Goal: Feedback & Contribution: Submit feedback/report problem

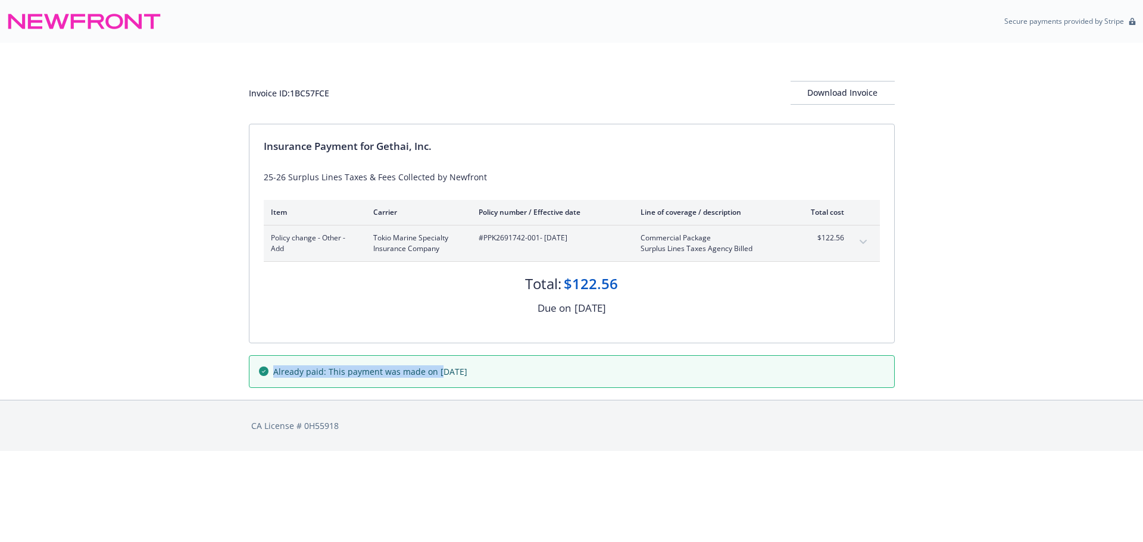
drag, startPoint x: 269, startPoint y: 372, endPoint x: 437, endPoint y: 382, distance: 168.8
click at [437, 382] on div "Already paid: This payment was made on August 26, 2025" at bounding box center [571, 372] width 645 height 32
drag, startPoint x: 575, startPoint y: 379, endPoint x: 519, endPoint y: 351, distance: 62.3
click at [567, 376] on div "Already paid: This payment was made on August 26, 2025" at bounding box center [571, 372] width 645 height 32
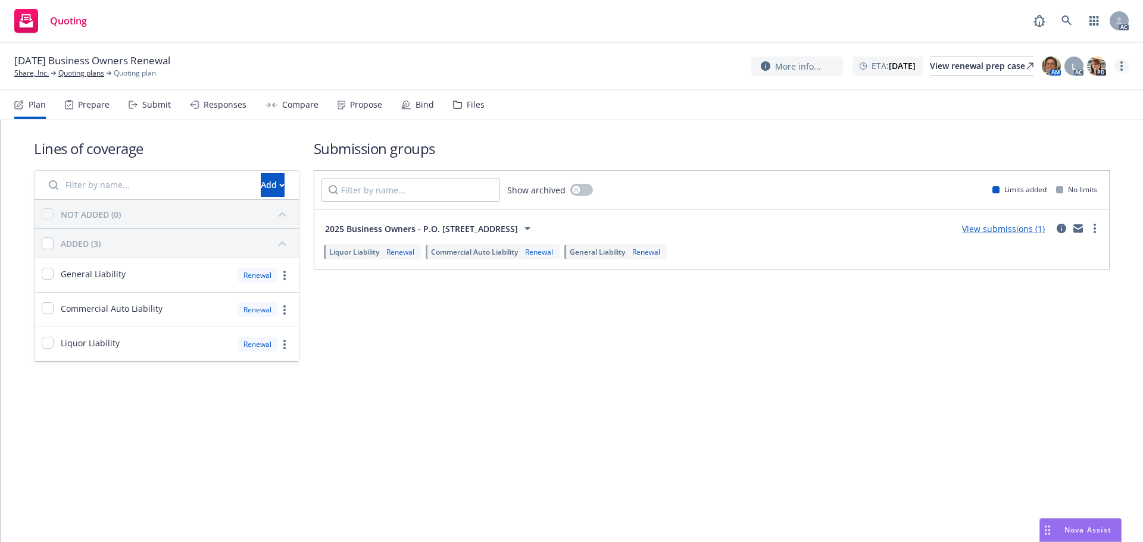
click at [1122, 71] on link "more" at bounding box center [1122, 66] width 14 height 14
click at [1066, 88] on link "Copy logging email" at bounding box center [1062, 91] width 133 height 24
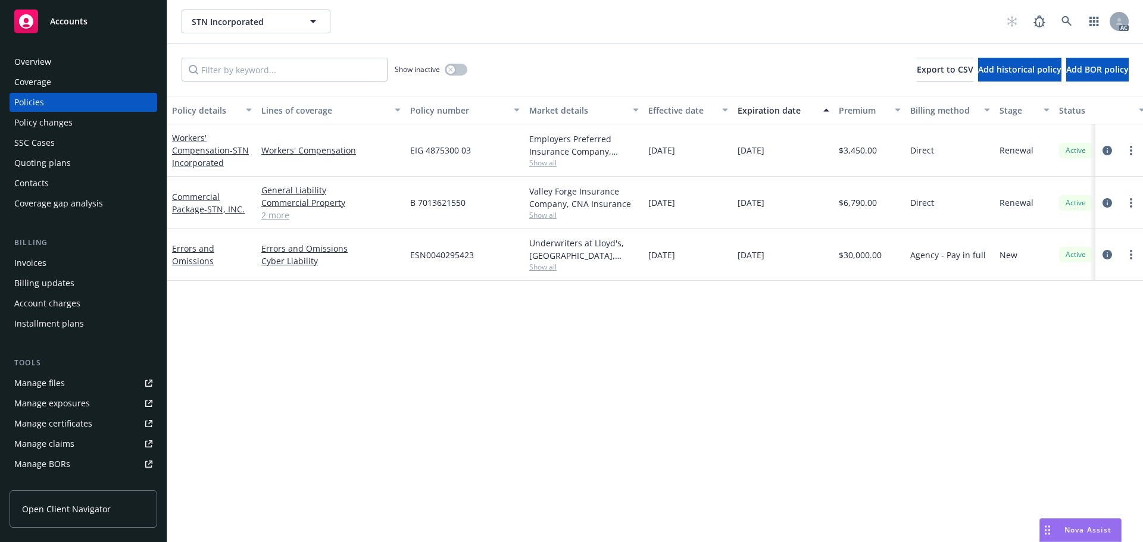
click at [1053, 532] on div "Drag to move" at bounding box center [1047, 530] width 15 height 23
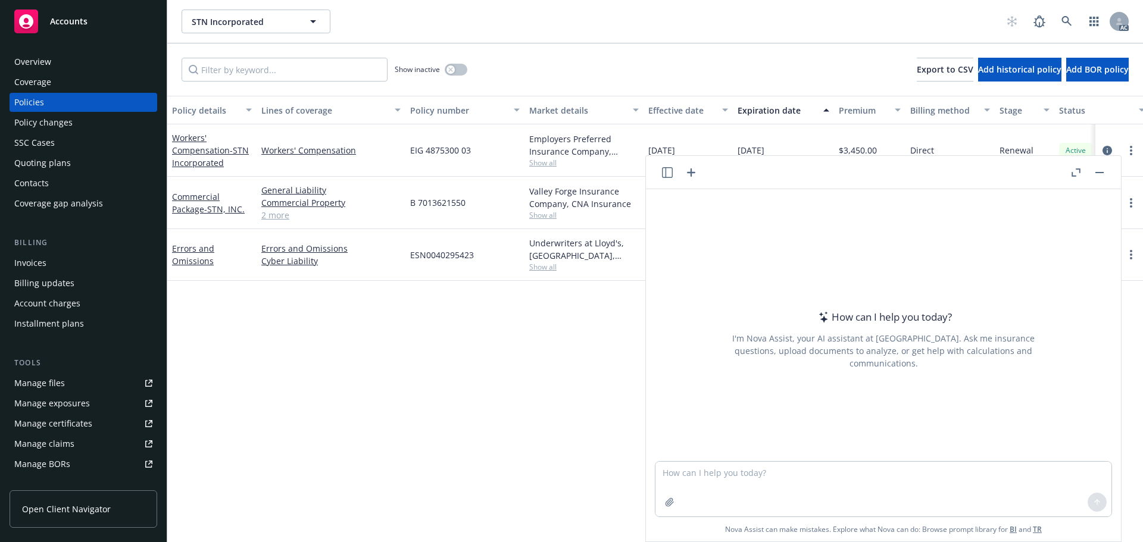
click at [1071, 174] on button "button" at bounding box center [1076, 173] width 14 height 14
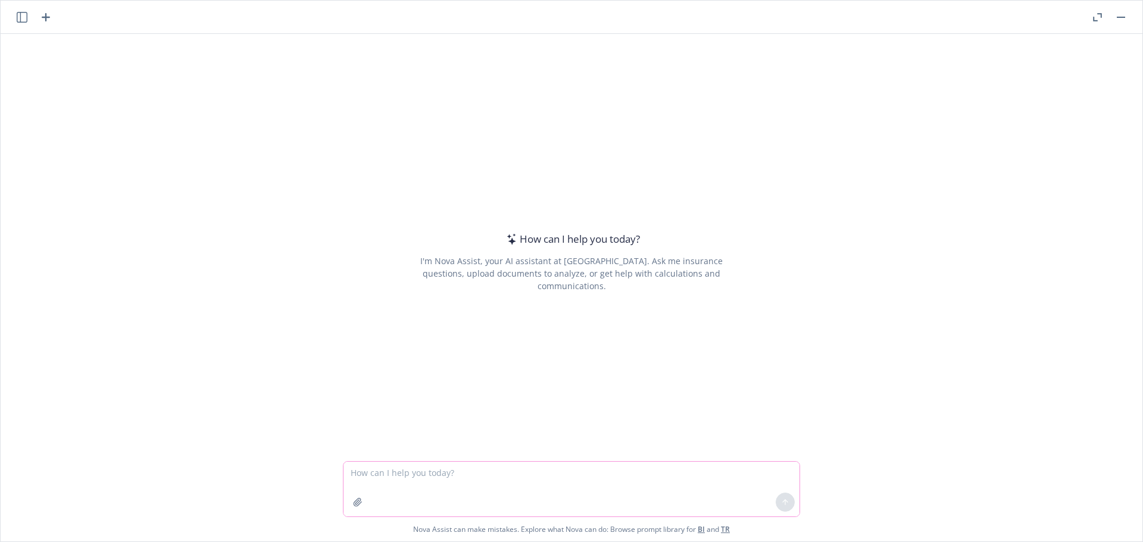
click at [367, 476] on textarea at bounding box center [572, 489] width 456 height 55
type textarea "PLEASE HELP CHECK GRAMMAR AND MAKE IT MORE OFFICAL FOR SENTENCE BELOW"
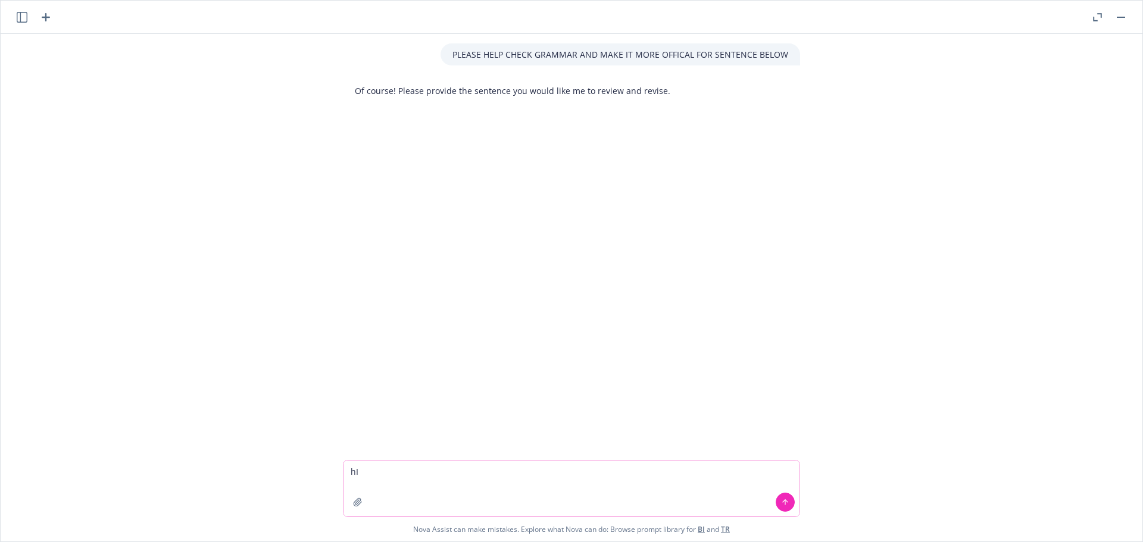
type textarea "h"
drag, startPoint x: 527, startPoint y: 475, endPoint x: 446, endPoint y: 473, distance: 81.0
click at [446, 473] on textarea "Hi Nicholas, I saw you set the need by date" at bounding box center [572, 489] width 456 height 56
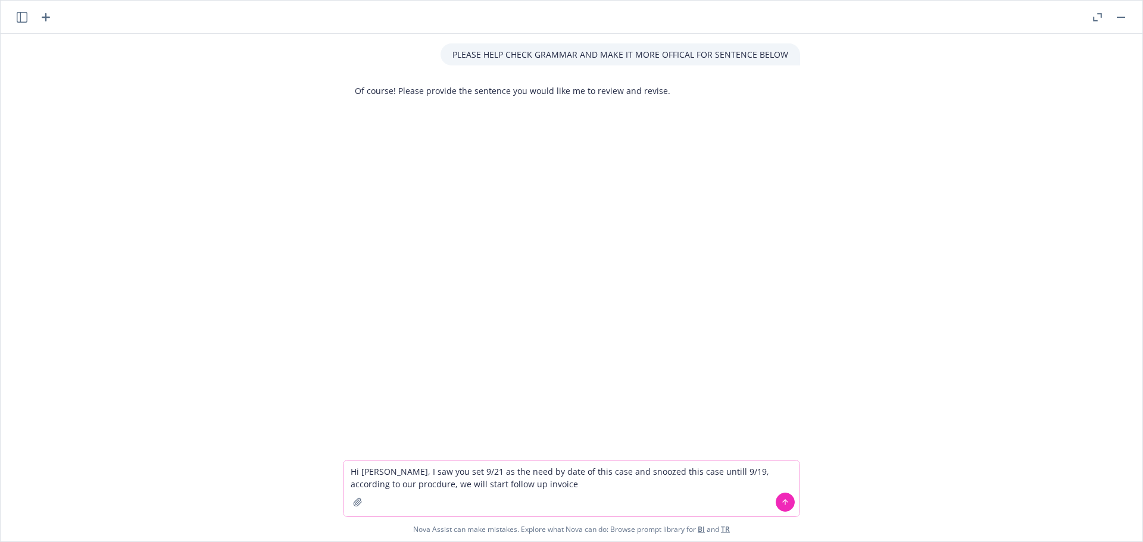
click at [363, 482] on textarea "Hi Nicholas, I saw you set 9/21 as the need by date of this case and snoozed th…" at bounding box center [572, 489] width 456 height 56
click at [527, 487] on textarea "Hi Nicholas, I saw you set 9/21 as the need by date of this case and snoozed th…" at bounding box center [572, 489] width 456 height 56
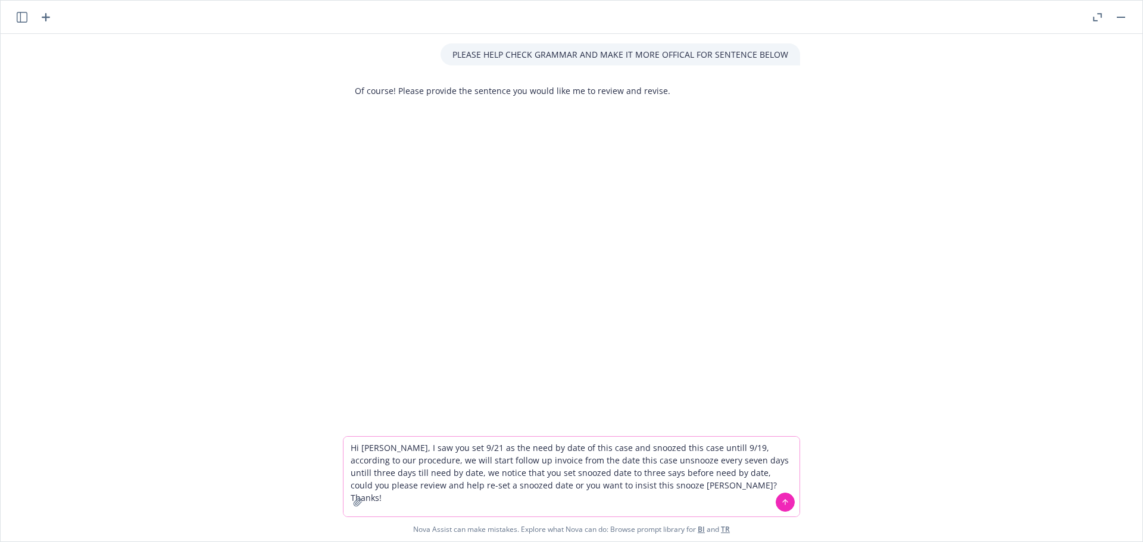
click at [587, 486] on textarea "Hi Nicholas, I saw you set 9/21 as the need by date of this case and snoozed th…" at bounding box center [572, 477] width 456 height 80
type textarea "Hi Nicholas, I saw you set 9/21 as the need by date of this case and snoozed th…"
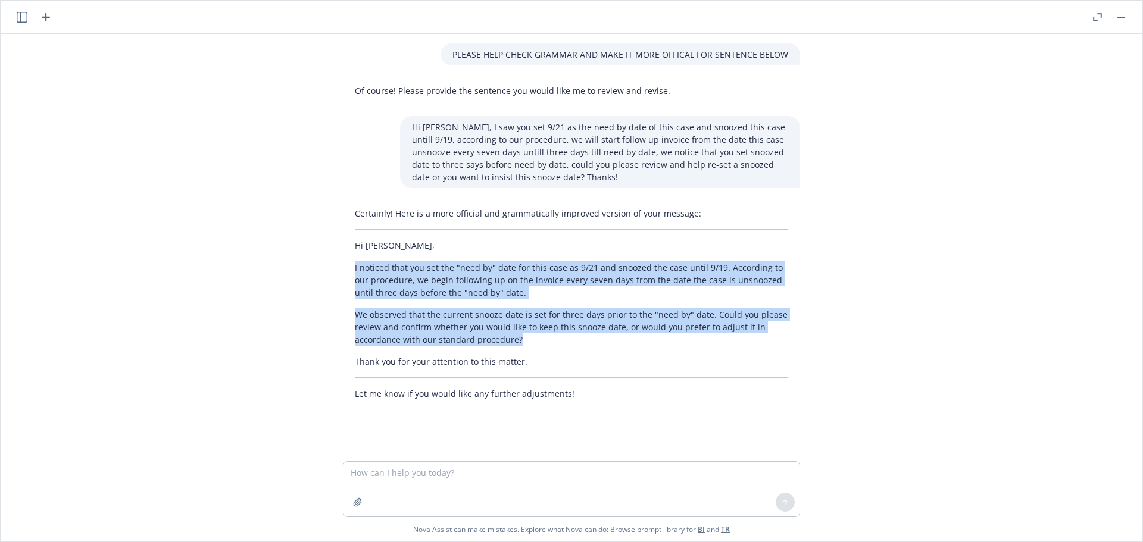
drag, startPoint x: 524, startPoint y: 336, endPoint x: 350, endPoint y: 270, distance: 186.6
click at [350, 270] on div "Certainly! Here is a more official and grammatically improved version of your m…" at bounding box center [571, 303] width 457 height 202
copy div "I noticed that you set the "need by" date for this case as 9/21 and snoozed the…"
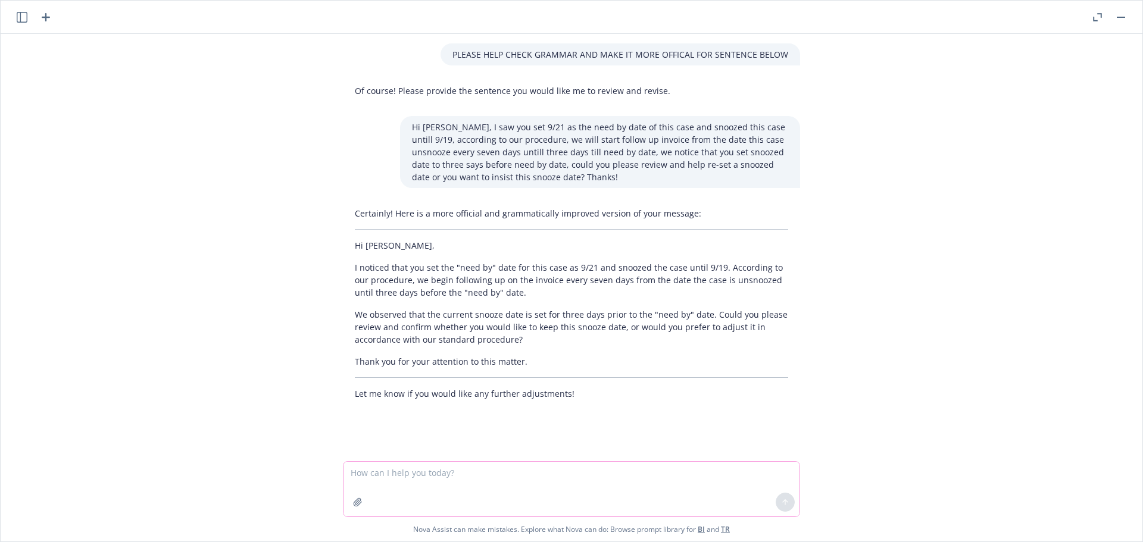
click at [377, 482] on textarea at bounding box center [572, 489] width 456 height 55
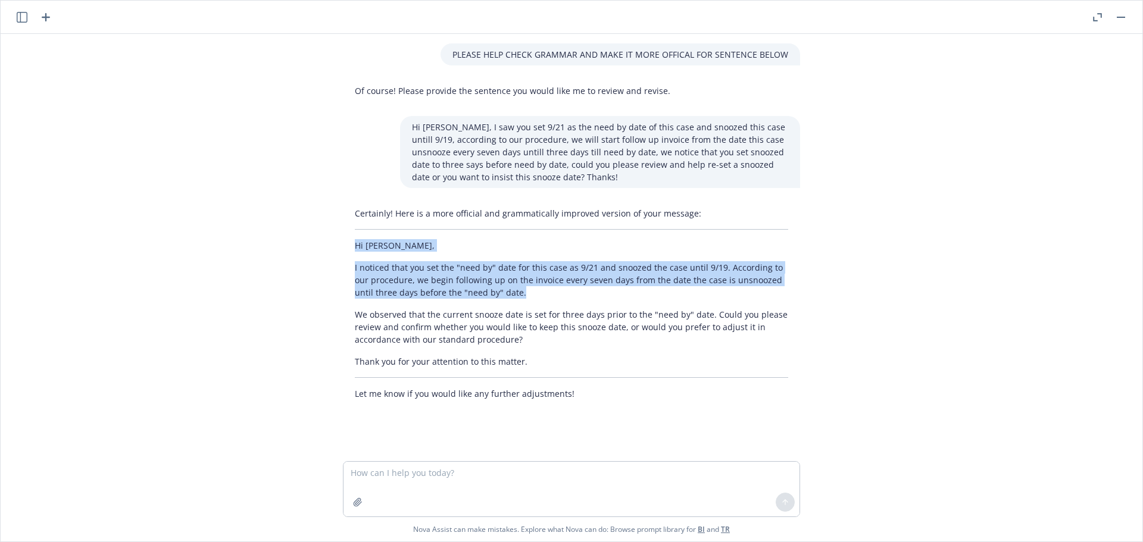
drag, startPoint x: 509, startPoint y: 300, endPoint x: 344, endPoint y: 248, distance: 172.9
click at [344, 248] on div "Certainly! Here is a more official and grammatically improved version of your m…" at bounding box center [571, 303] width 457 height 202
click at [501, 299] on div "Certainly! Here is a more official and grammatically improved version of your m…" at bounding box center [571, 303] width 457 height 202
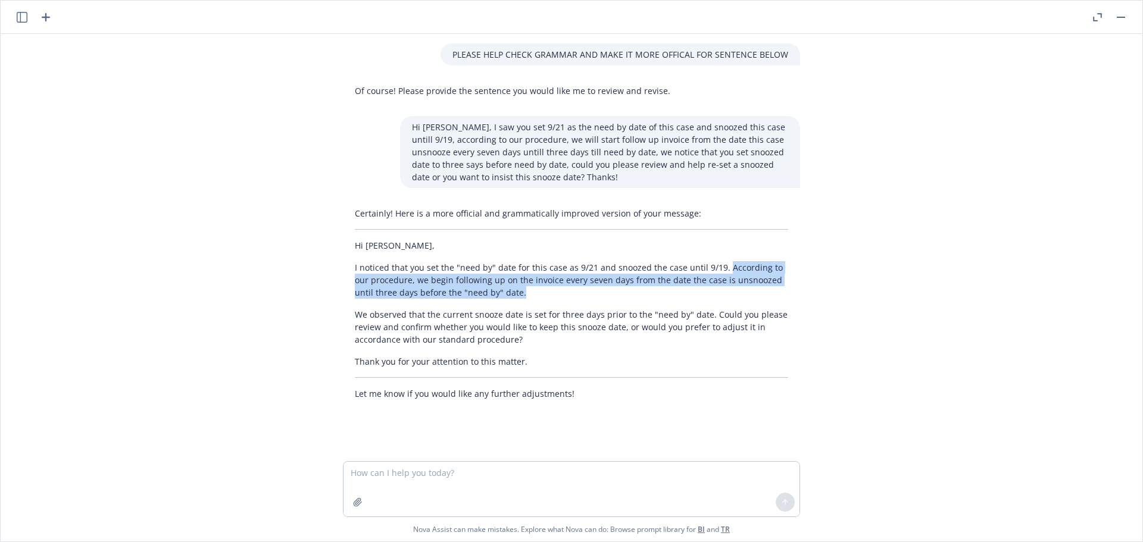
drag, startPoint x: 503, startPoint y: 295, endPoint x: 718, endPoint y: 268, distance: 216.0
click at [718, 268] on p "I noticed that you set the "need by" date for this case as 9/21 and snoozed the…" at bounding box center [571, 280] width 433 height 38
copy p "According to our procedure, we begin following up on the invoice every seven da…"
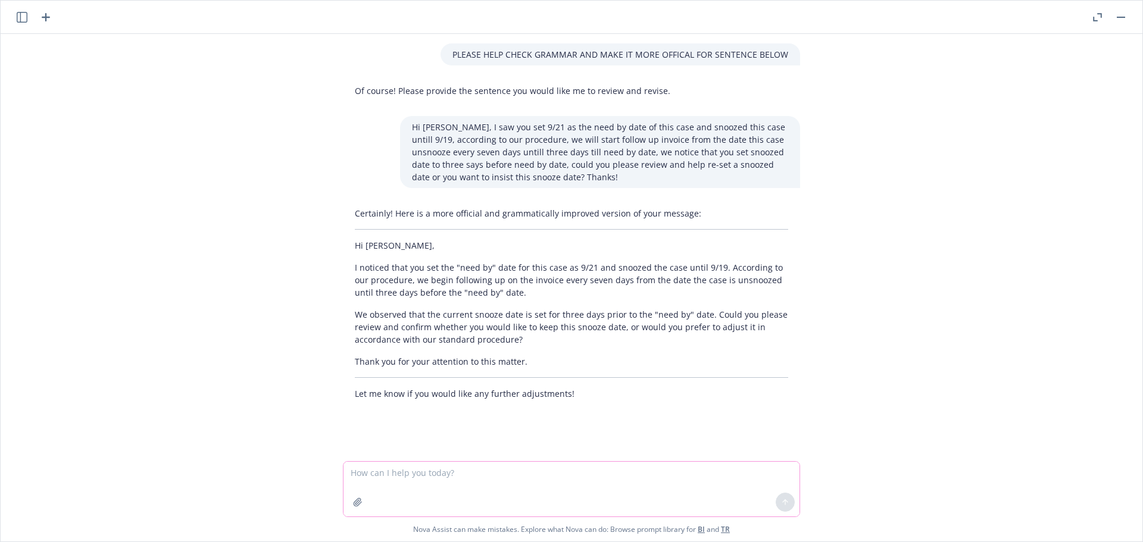
click at [397, 472] on textarea at bounding box center [572, 489] width 456 height 55
paste textarea "According to our procedure, we begin following up on the invoice every seven da…"
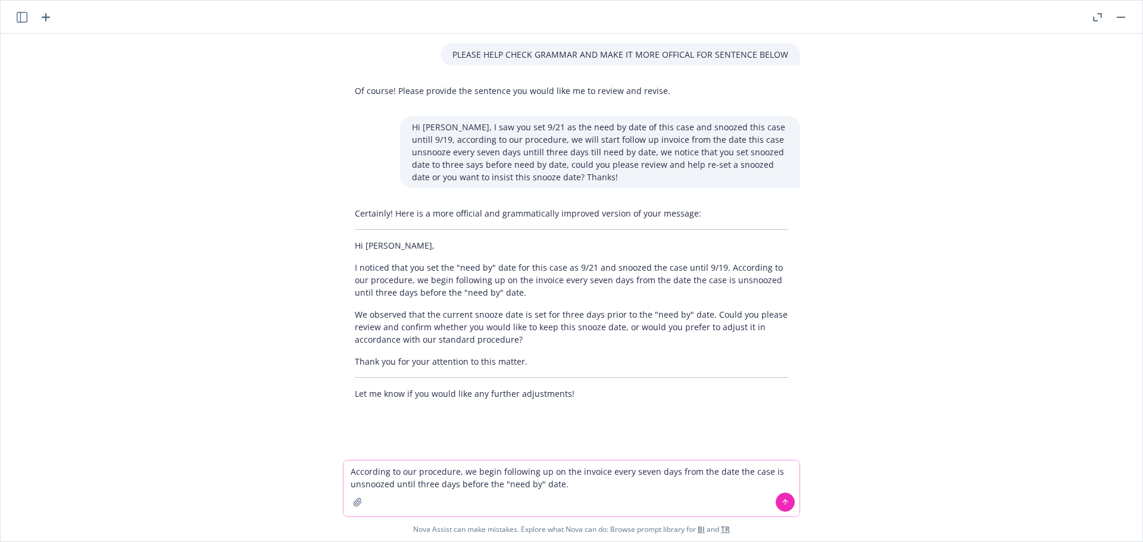
drag, startPoint x: 401, startPoint y: 484, endPoint x: 419, endPoint y: 476, distance: 18.7
click at [401, 484] on textarea "According to our procedure, we begin following up on the invoice every seven da…" at bounding box center [572, 489] width 456 height 56
drag, startPoint x: 641, startPoint y: 484, endPoint x: 649, endPoint y: 482, distance: 8.1
click at [643, 484] on textarea "According to our procedure, we begin following up on the invoice every seven da…" at bounding box center [572, 489] width 456 height 56
click at [680, 482] on textarea "According to our procedure, we begin following up on the invoice every seven da…" at bounding box center [572, 489] width 456 height 56
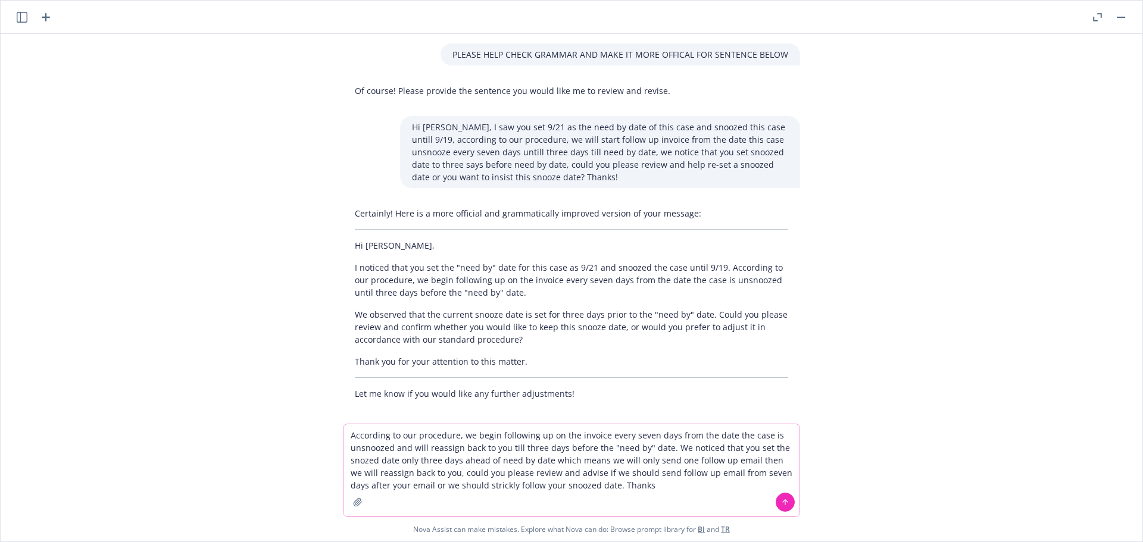
type textarea "According to our procedure, we begin following up on the invoice every seven da…"
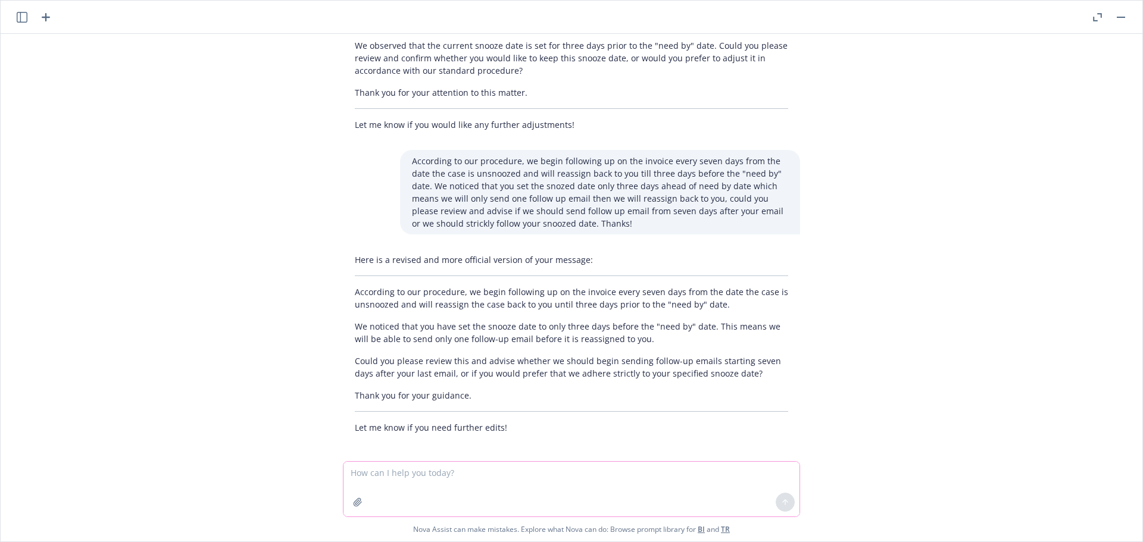
scroll to position [275, 0]
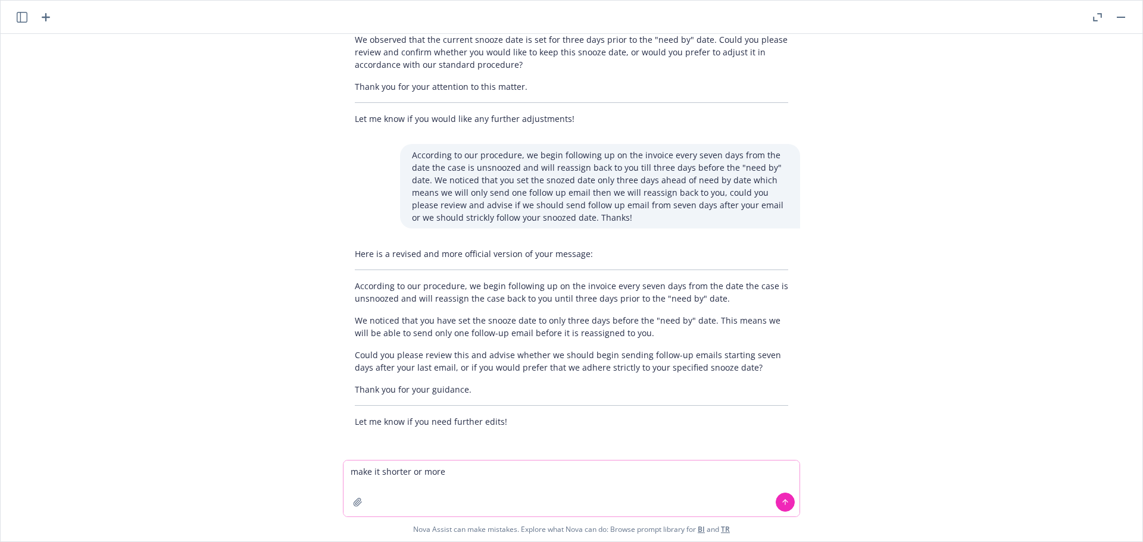
click at [450, 472] on textarea "make it shorter or more" at bounding box center [572, 489] width 456 height 56
paste textarea "Affinity"
type textarea "make it shorter or more Affinity"
click at [782, 506] on icon at bounding box center [785, 502] width 8 height 8
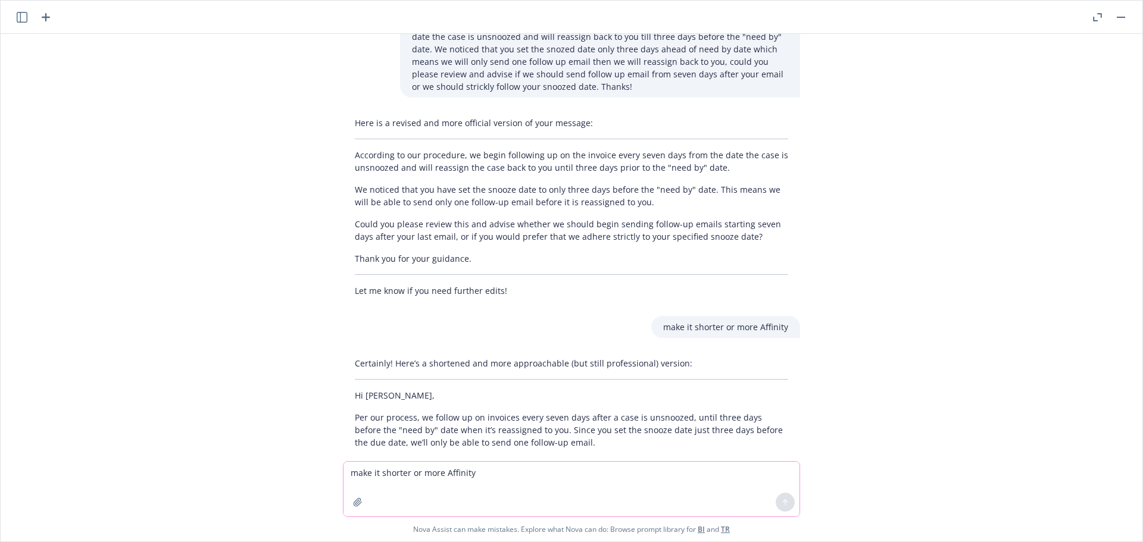
scroll to position [472, 0]
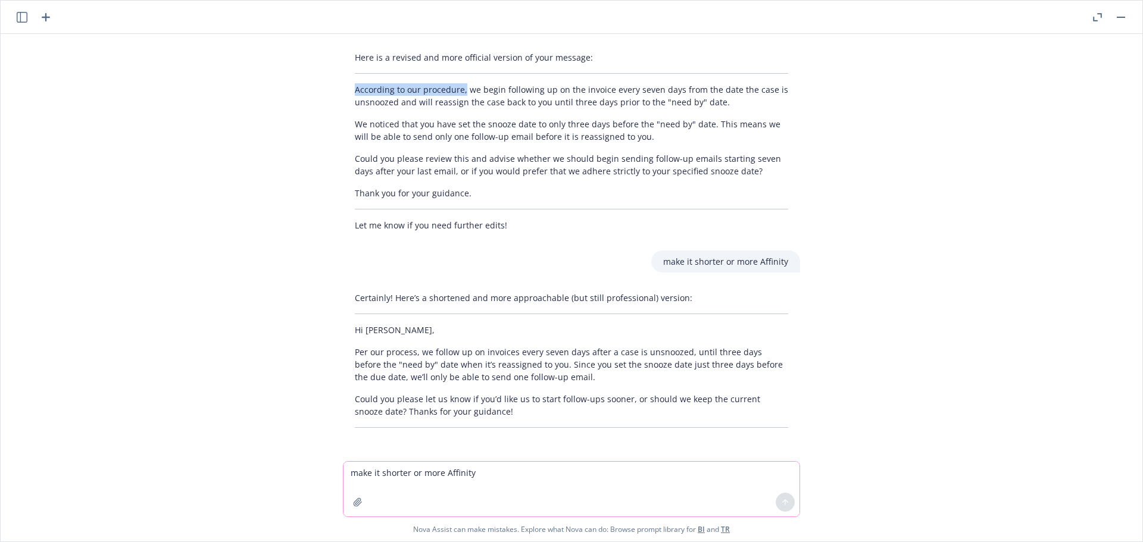
drag, startPoint x: 454, startPoint y: 89, endPoint x: 347, endPoint y: 89, distance: 107.2
click at [355, 89] on p "According to our procedure, we begin following up on the invoice every seven da…" at bounding box center [571, 95] width 433 height 25
copy p "According to our procedure,"
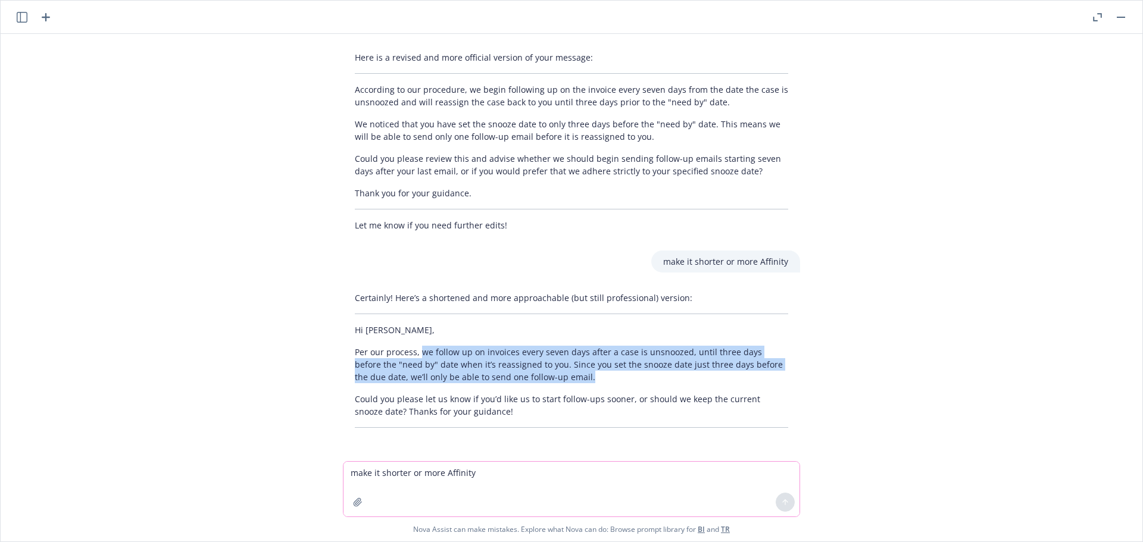
drag, startPoint x: 411, startPoint y: 350, endPoint x: 570, endPoint y: 380, distance: 161.8
click at [570, 380] on p "Per our process, we follow up on invoices every seven days after a case is unsn…" at bounding box center [571, 365] width 433 height 38
copy p "we follow up on invoices every seven days after a case is unsnoozed, until thre…"
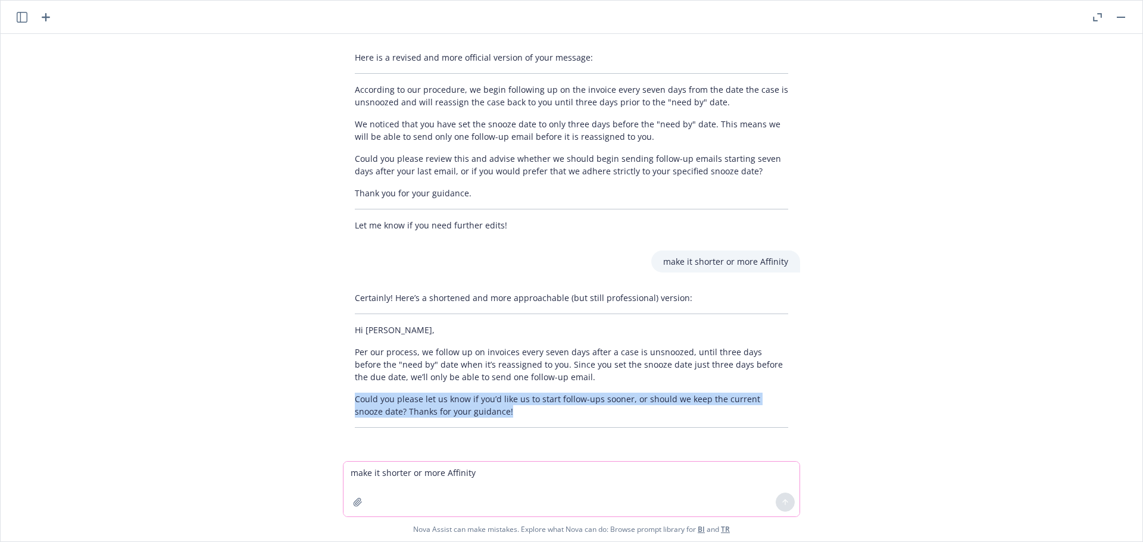
drag, startPoint x: 486, startPoint y: 412, endPoint x: 348, endPoint y: 397, distance: 139.6
click at [355, 397] on p "Could you please let us know if you’d like us to start follow-ups sooner, or sh…" at bounding box center [571, 405] width 433 height 25
copy p "Could you please let us know if you’d like us to start follow-ups sooner, or sh…"
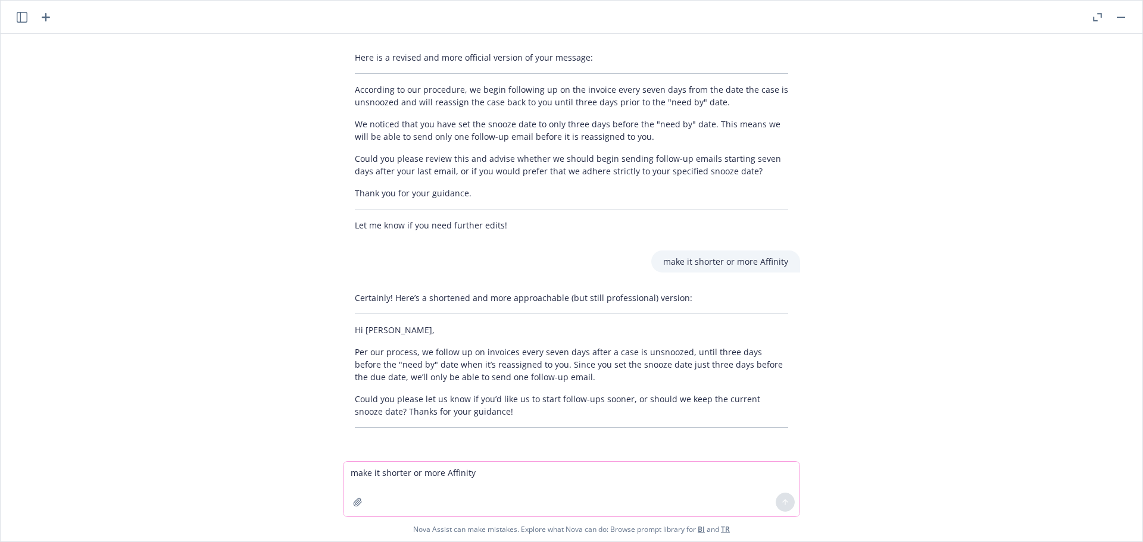
click at [386, 476] on textarea "make it shorter or more Affinity" at bounding box center [572, 489] width 456 height 55
type textarea "h"
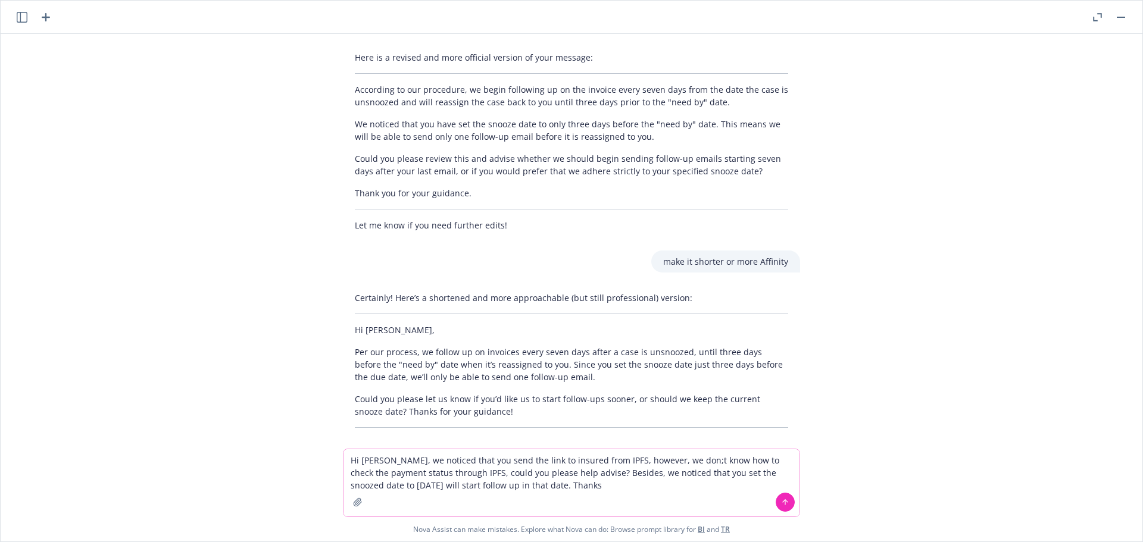
type textarea "Hi Nic, we noticed that you send the link to insured from IPFS, however, we don…"
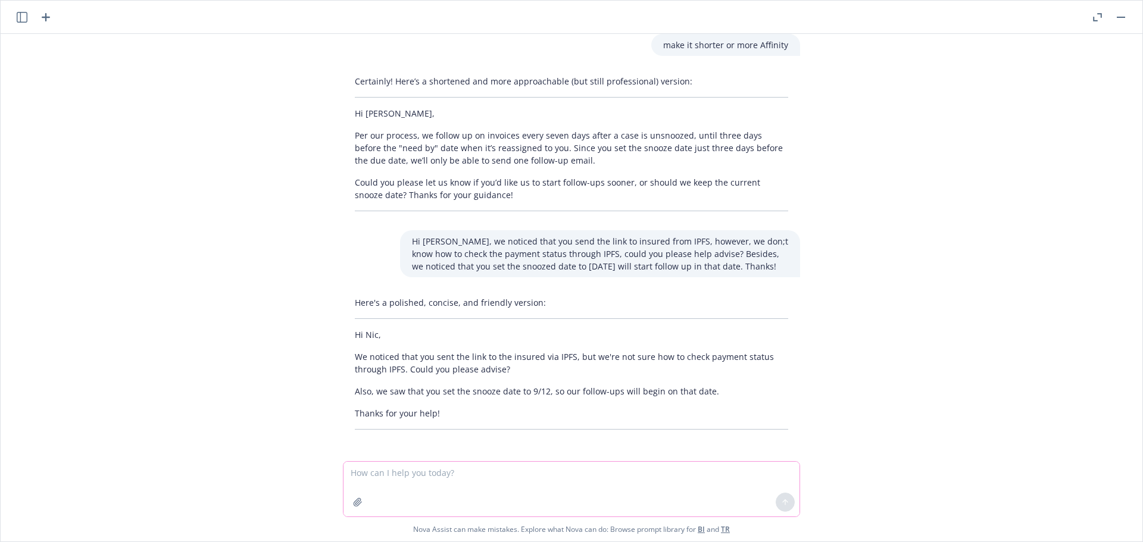
scroll to position [690, 0]
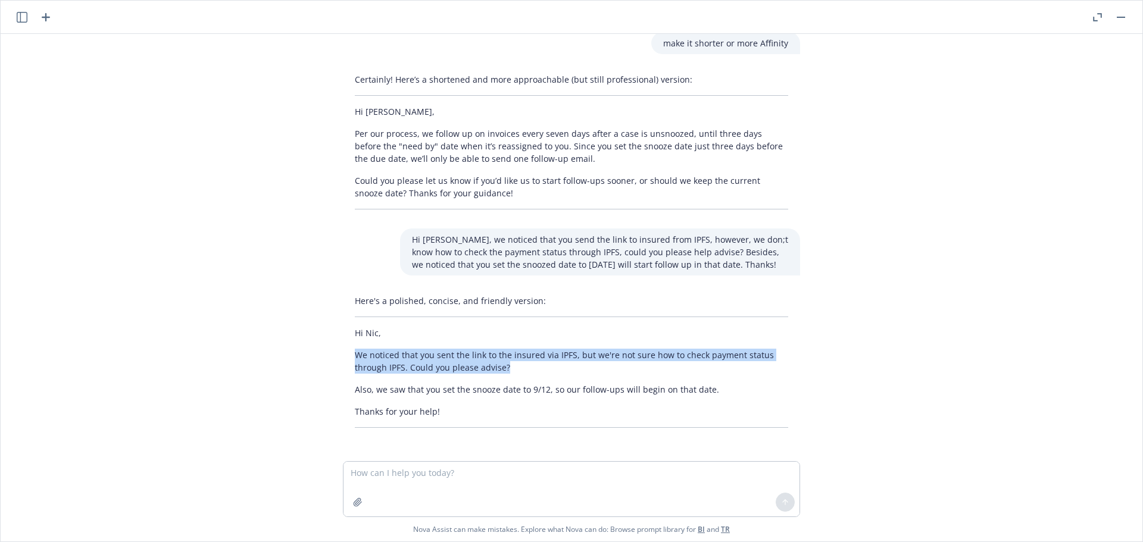
drag, startPoint x: 336, startPoint y: 355, endPoint x: 635, endPoint y: 365, distance: 299.1
click at [636, 365] on div "Here's a polished, concise, and friendly version: Hi Nic, We noticed that you s…" at bounding box center [571, 361] width 457 height 143
click at [556, 376] on div "Here's a polished, concise, and friendly version: Hi Nic, We noticed that you s…" at bounding box center [571, 361] width 457 height 143
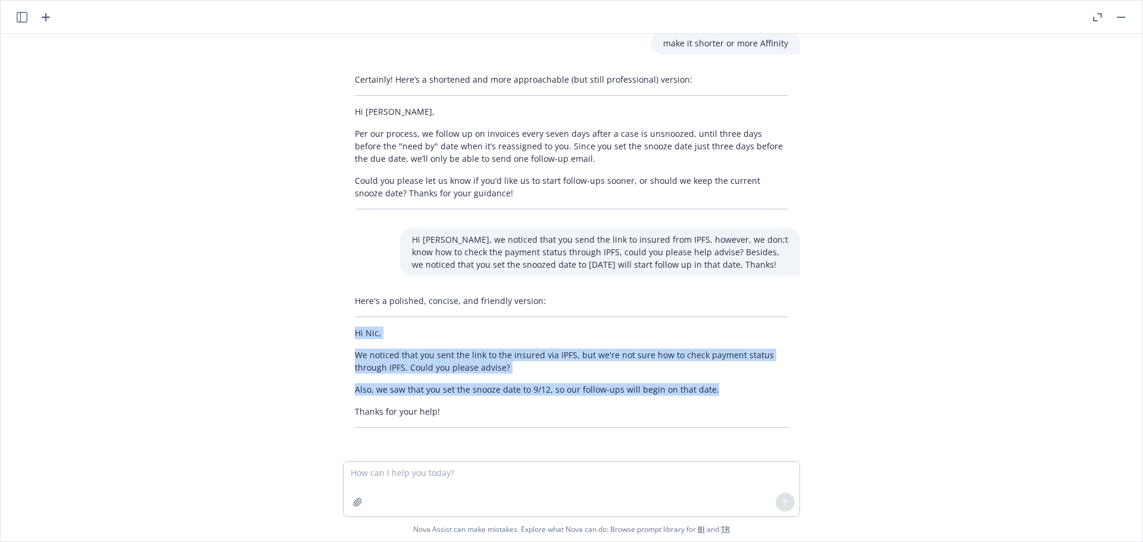
drag, startPoint x: 705, startPoint y: 391, endPoint x: 346, endPoint y: 336, distance: 363.2
click at [346, 336] on div "Here's a polished, concise, and friendly version: Hi Nic, We noticed that you s…" at bounding box center [571, 361] width 457 height 143
copy div "Hi Nic, We noticed that you sent the link to the insured via IPFS, but we're no…"
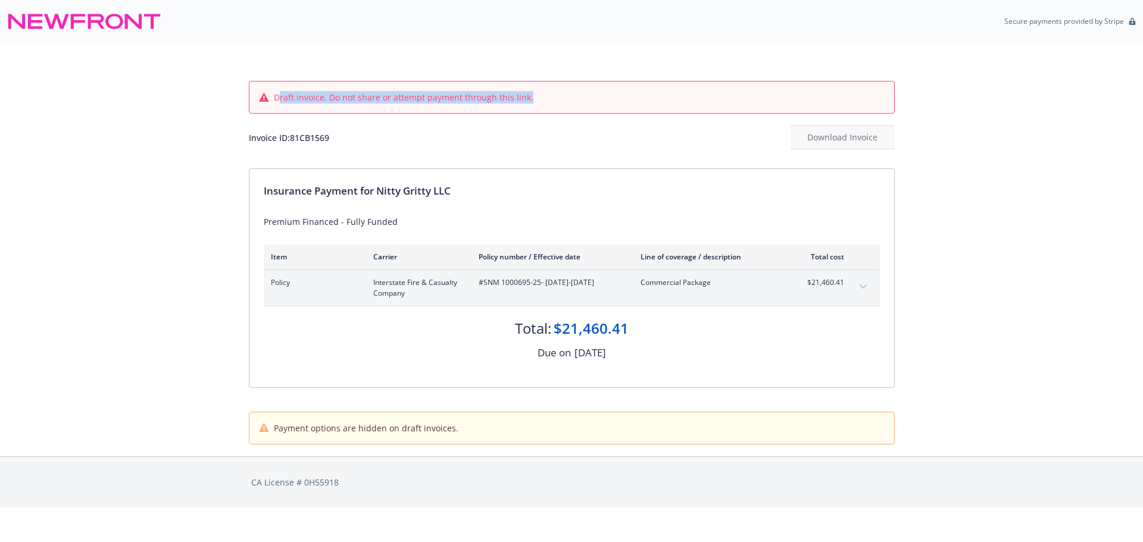
drag, startPoint x: 280, startPoint y: 98, endPoint x: 530, endPoint y: 92, distance: 250.2
click at [530, 92] on div "Draft invoice. Do not share or attempt payment through this link." at bounding box center [572, 97] width 626 height 13
click at [535, 96] on div "Draft invoice. Do not share or attempt payment through this link." at bounding box center [572, 97] width 626 height 13
drag, startPoint x: 534, startPoint y: 96, endPoint x: 264, endPoint y: 101, distance: 270.4
click at [260, 101] on div "Draft invoice. Do not share or attempt payment through this link." at bounding box center [572, 97] width 626 height 13
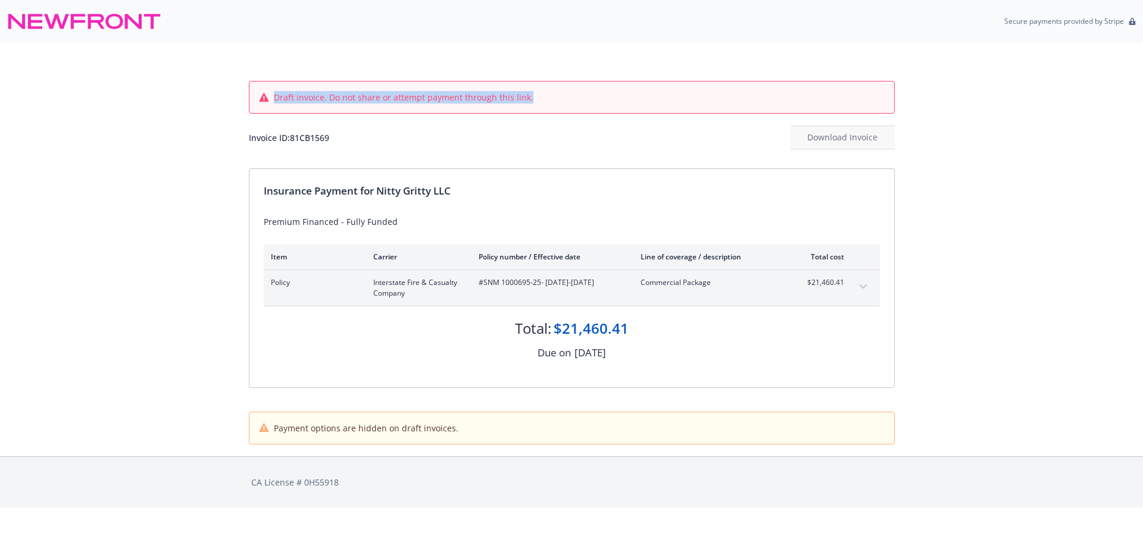
drag, startPoint x: 526, startPoint y: 91, endPoint x: 531, endPoint y: 95, distance: 6.4
click at [526, 91] on div "Draft invoice. Do not share or attempt payment through this link." at bounding box center [572, 97] width 626 height 13
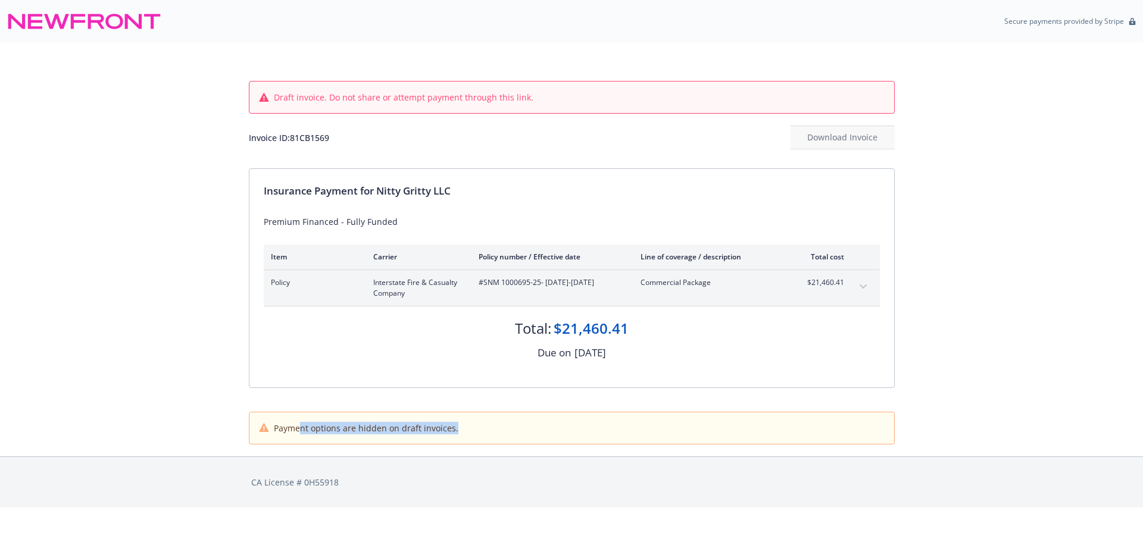
drag, startPoint x: 300, startPoint y: 431, endPoint x: 458, endPoint y: 432, distance: 158.4
click at [458, 432] on div "Payment options are hidden on draft invoices." at bounding box center [572, 428] width 626 height 13
click at [457, 458] on div "CA License # 0H55918" at bounding box center [572, 482] width 646 height 51
drag, startPoint x: 479, startPoint y: 97, endPoint x: 222, endPoint y: 103, distance: 256.7
click at [235, 101] on div "Draft invoice. Do not share or attempt payment through this link. Invoice ID: 8…" at bounding box center [571, 250] width 1143 height 414
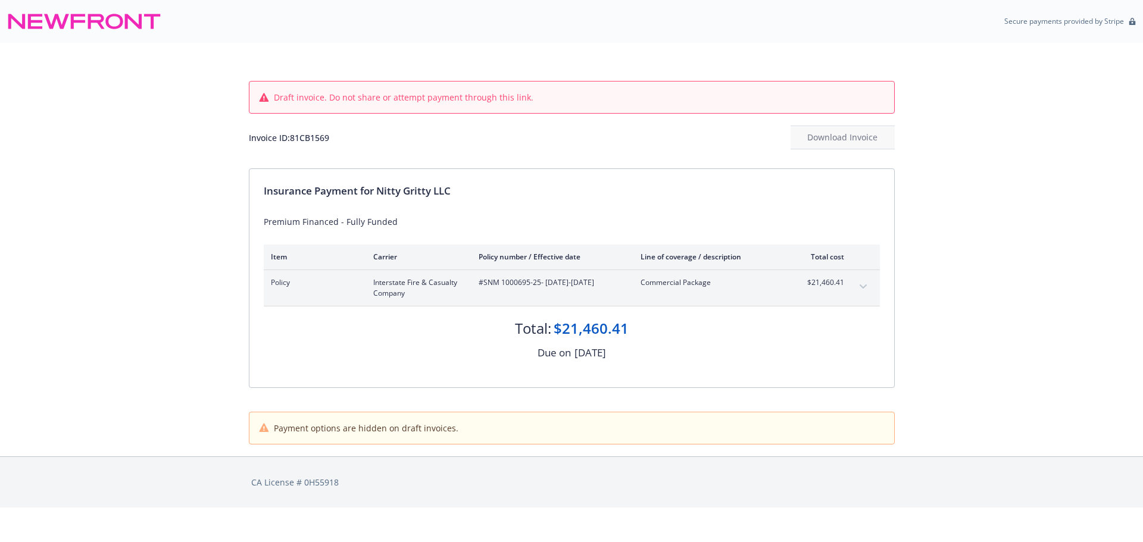
click at [73, 162] on div "Draft invoice. Do not share or attempt payment through this link. Invoice ID: 8…" at bounding box center [571, 250] width 1143 height 414
drag, startPoint x: 275, startPoint y: 101, endPoint x: 558, endPoint y: 99, distance: 283.4
click at [558, 99] on div "Draft invoice. Do not share or attempt payment through this link." at bounding box center [572, 97] width 626 height 13
drag, startPoint x: 275, startPoint y: 427, endPoint x: 478, endPoint y: 431, distance: 203.1
click at [478, 431] on div "Payment options are hidden on draft invoices." at bounding box center [572, 428] width 626 height 13
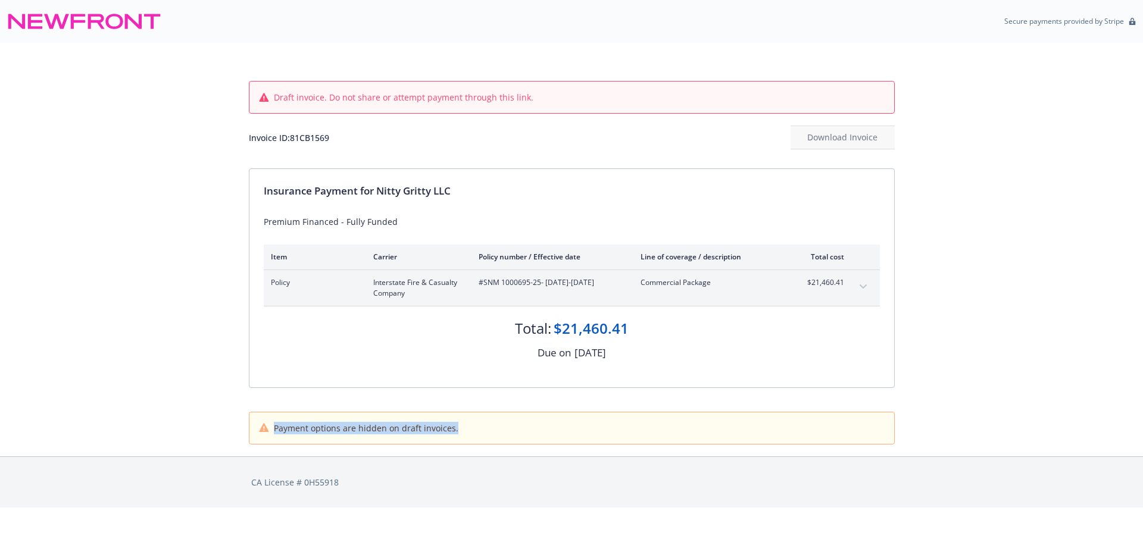
click at [526, 435] on div "Payment options are hidden on draft invoices." at bounding box center [571, 429] width 645 height 32
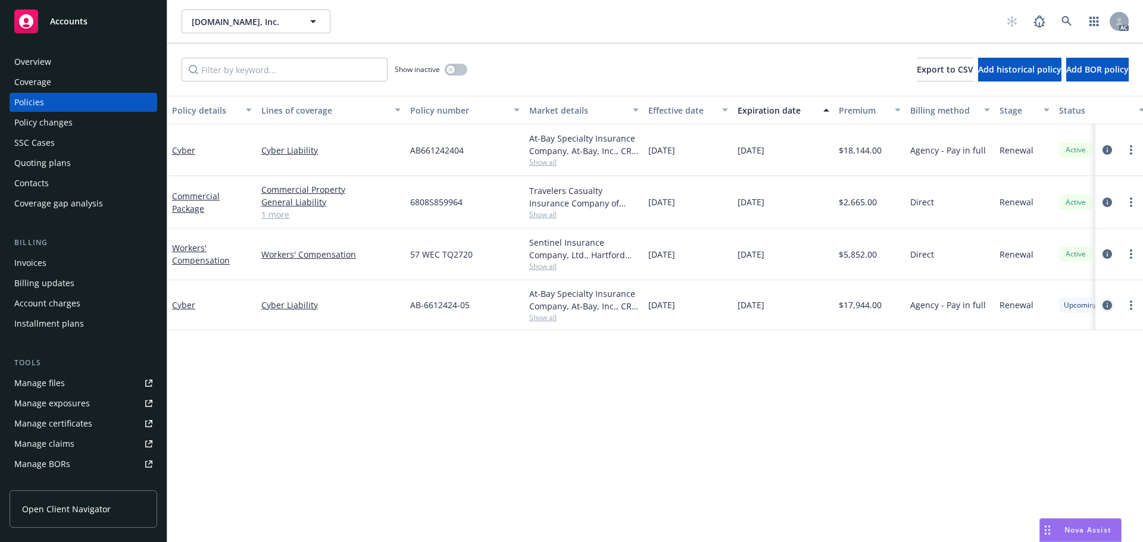
click at [1105, 309] on icon "circleInformation" at bounding box center [1108, 306] width 10 height 10
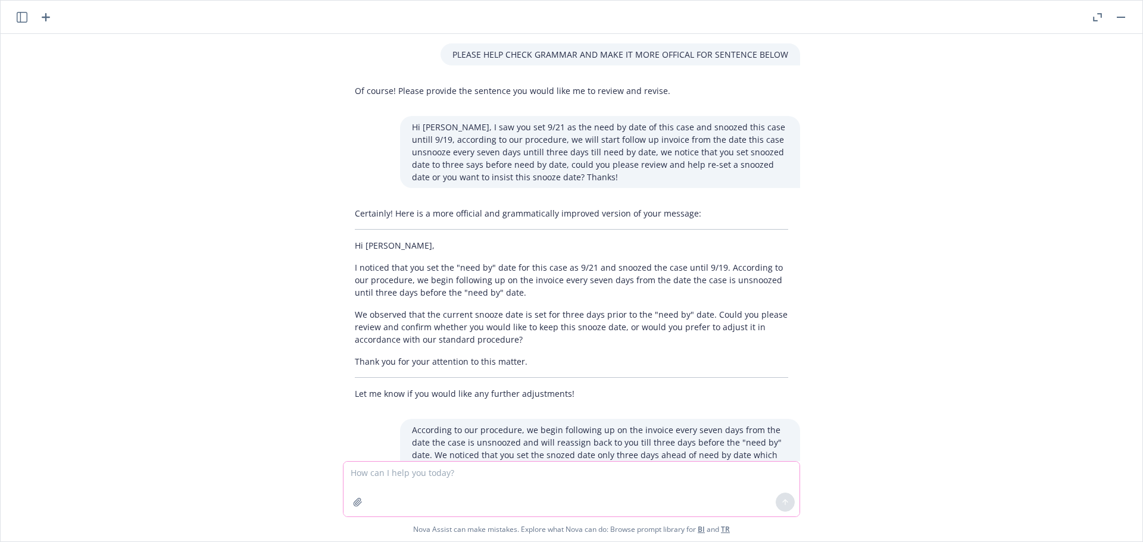
drag, startPoint x: 0, startPoint y: 0, endPoint x: 388, endPoint y: 475, distance: 613.2
click at [388, 475] on textarea at bounding box center [572, 489] width 456 height 55
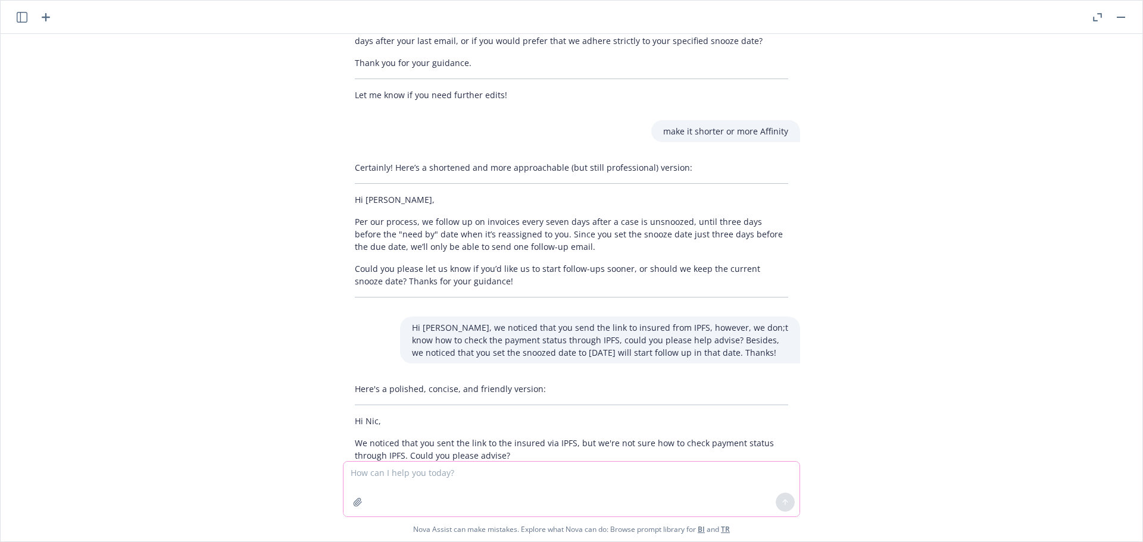
scroll to position [512, 0]
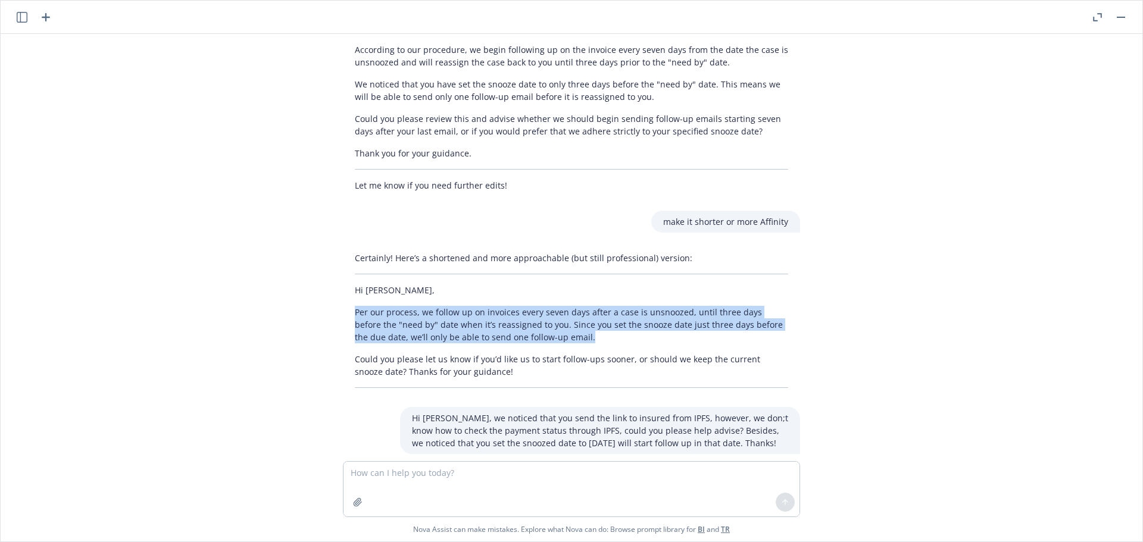
drag, startPoint x: 557, startPoint y: 338, endPoint x: 345, endPoint y: 304, distance: 214.6
click at [345, 304] on div "Certainly! Here’s a shortened and more approachable (but still professional) ve…" at bounding box center [571, 320] width 457 height 146
copy p "Per our process, we follow up on invoices every seven days after a case is unsn…"
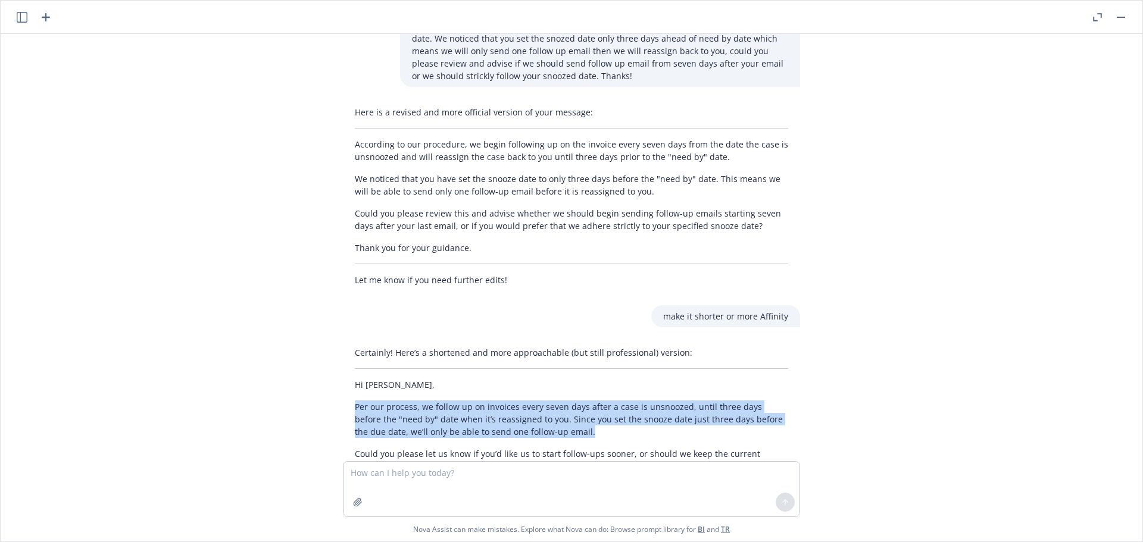
scroll to position [690, 0]
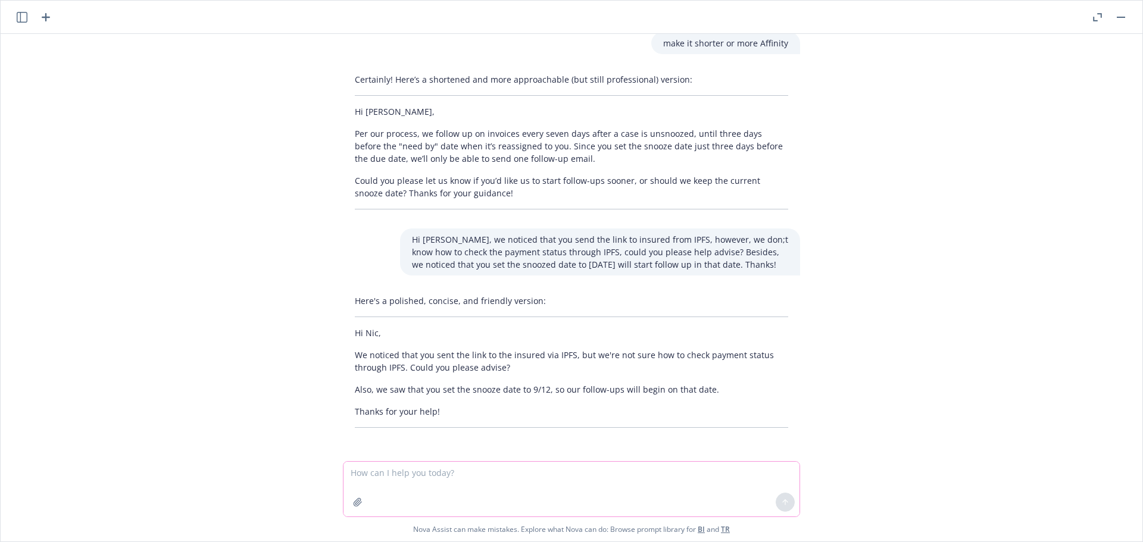
click at [382, 476] on textarea at bounding box center [572, 489] width 456 height 55
type textarea "check grammar and make it offical"
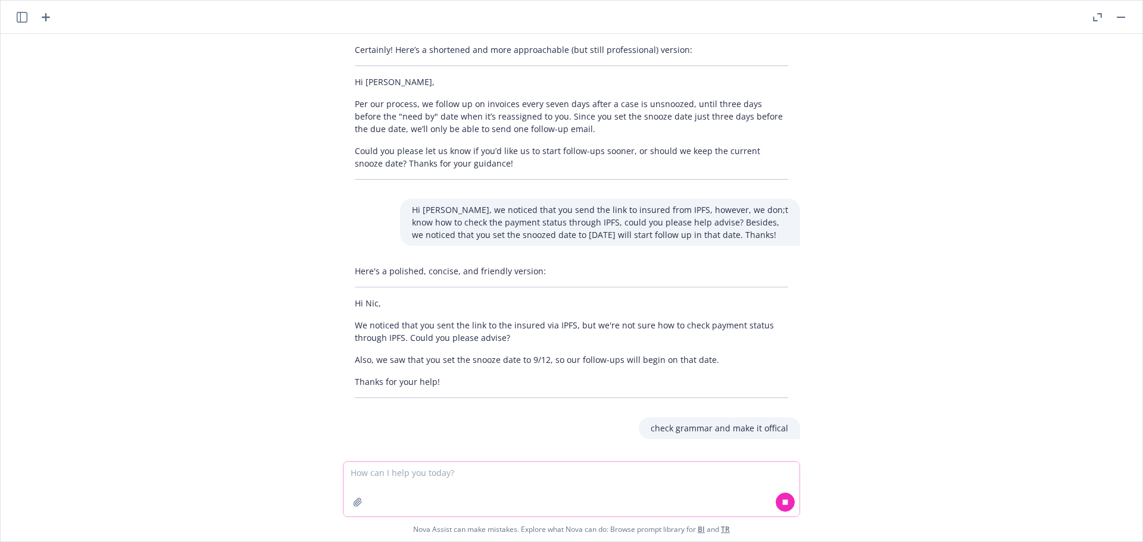
scroll to position [746, 0]
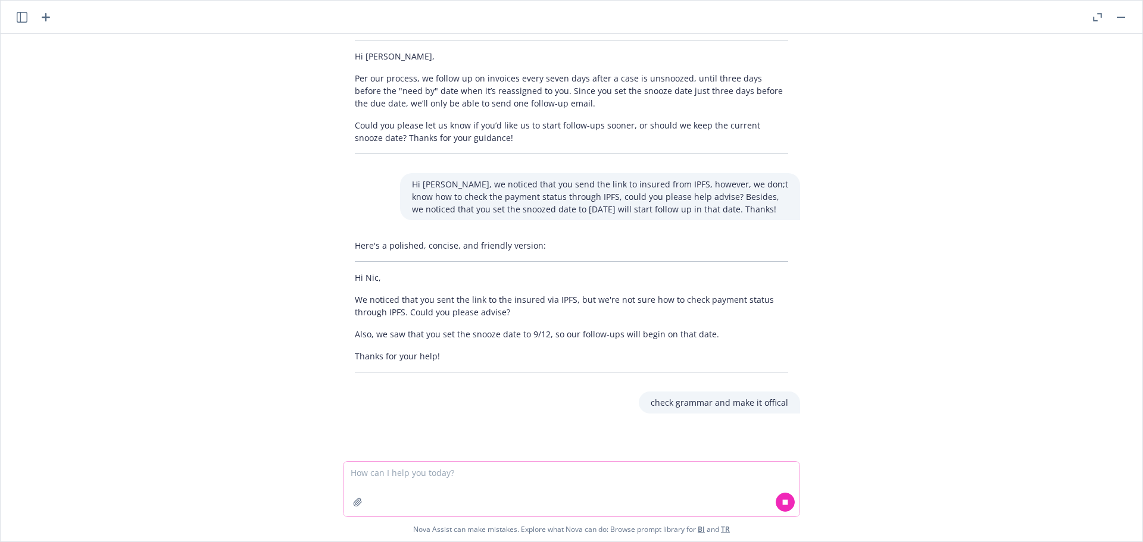
paste textarea "According to our procedure, we follow up on invoices every seven days after a c…"
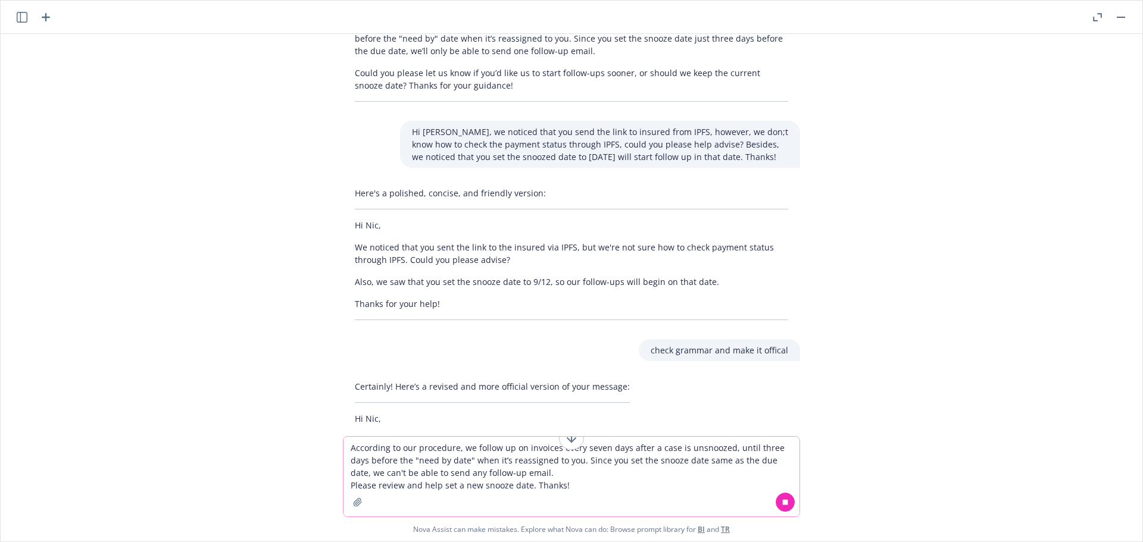
scroll to position [842, 0]
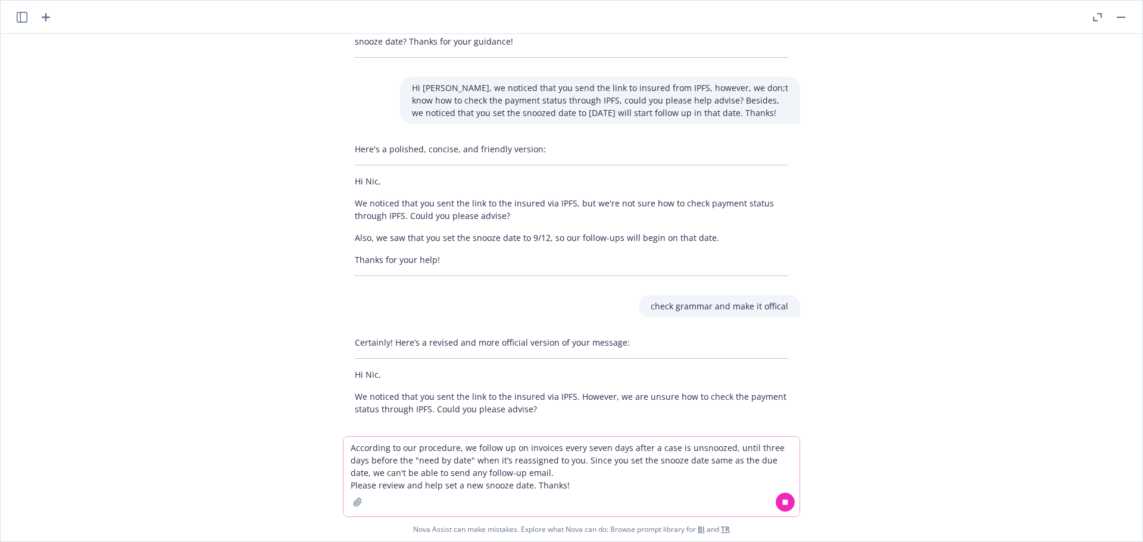
type textarea "According to our procedure, we follow up on invoices every seven days after a c…"
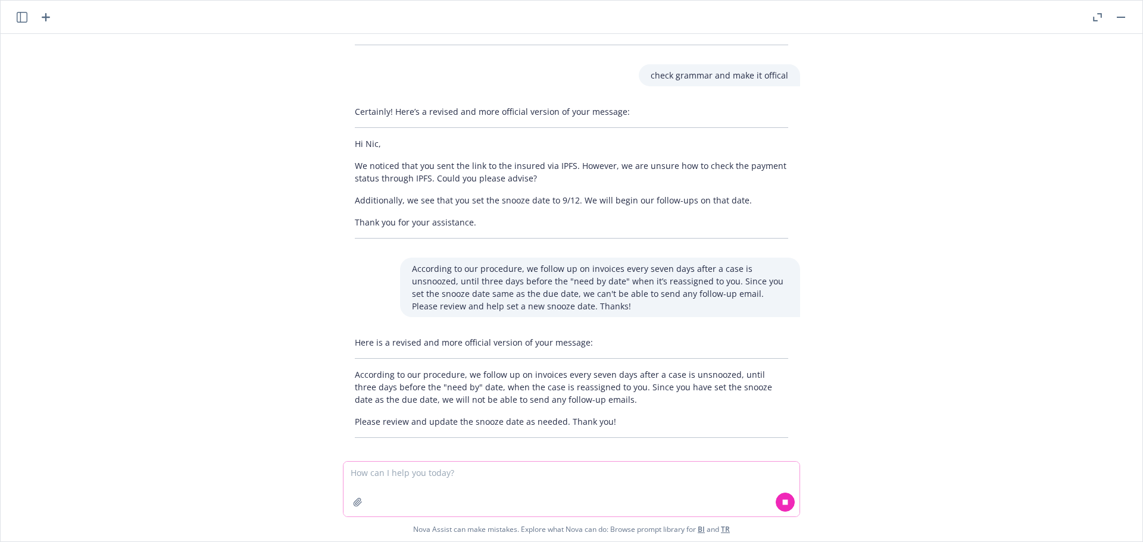
scroll to position [1083, 0]
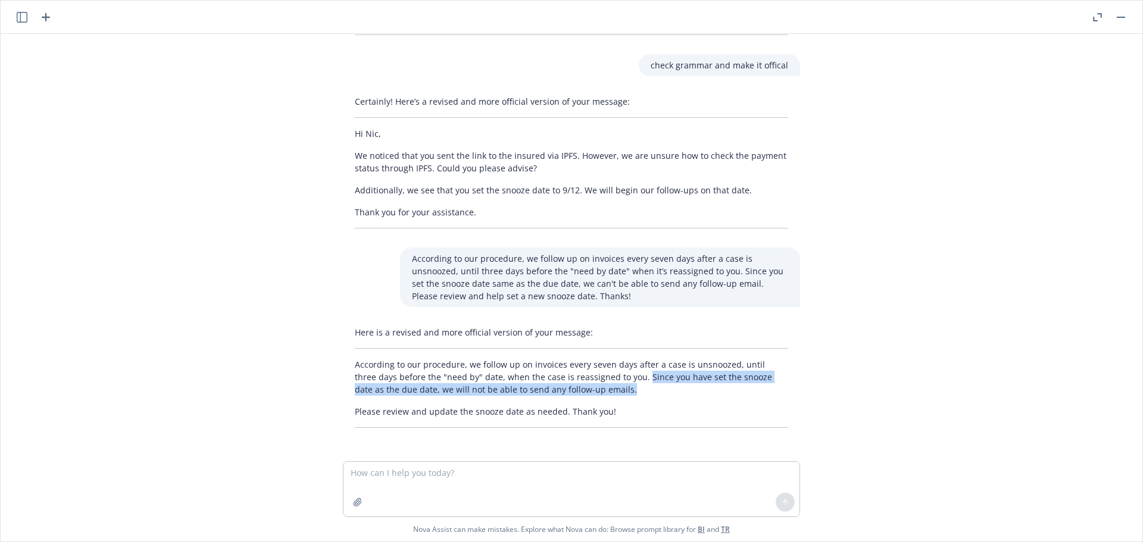
drag, startPoint x: 611, startPoint y: 379, endPoint x: 625, endPoint y: 389, distance: 17.5
click at [625, 389] on p "According to our procedure, we follow up on invoices every seven days after a c…" at bounding box center [571, 377] width 433 height 38
copy p "Since you have set the snooze date as the due date, we will not be able to send…"
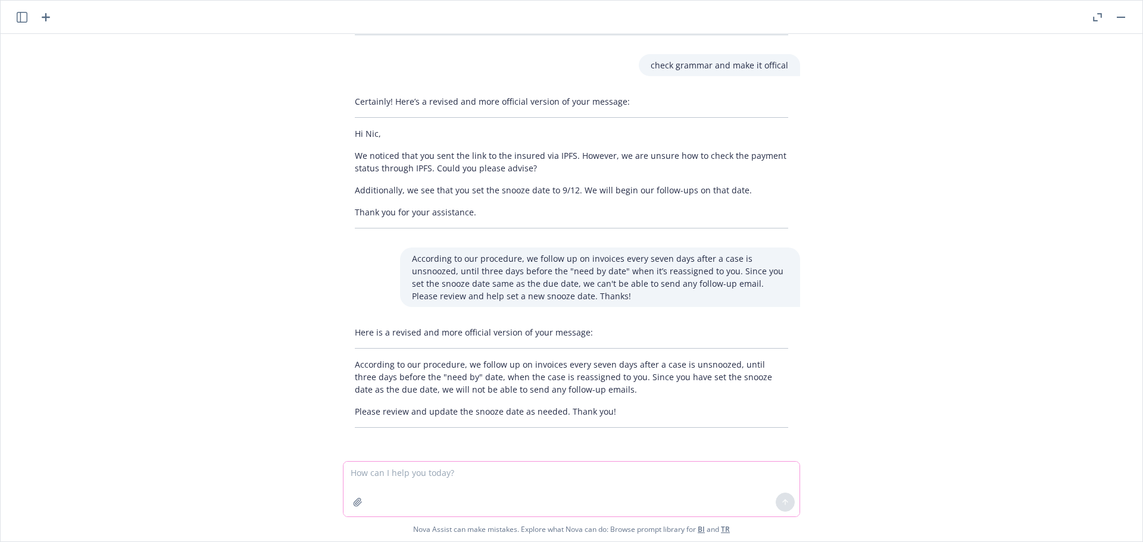
click at [392, 475] on textarea at bounding box center [572, 489] width 456 height 55
paste textarea "Hi Nicholas, we didn't find the initial email in the case, please review and he…"
type textarea "Hi Nicholas, we didn't find the initial email in the case, please review and he…"
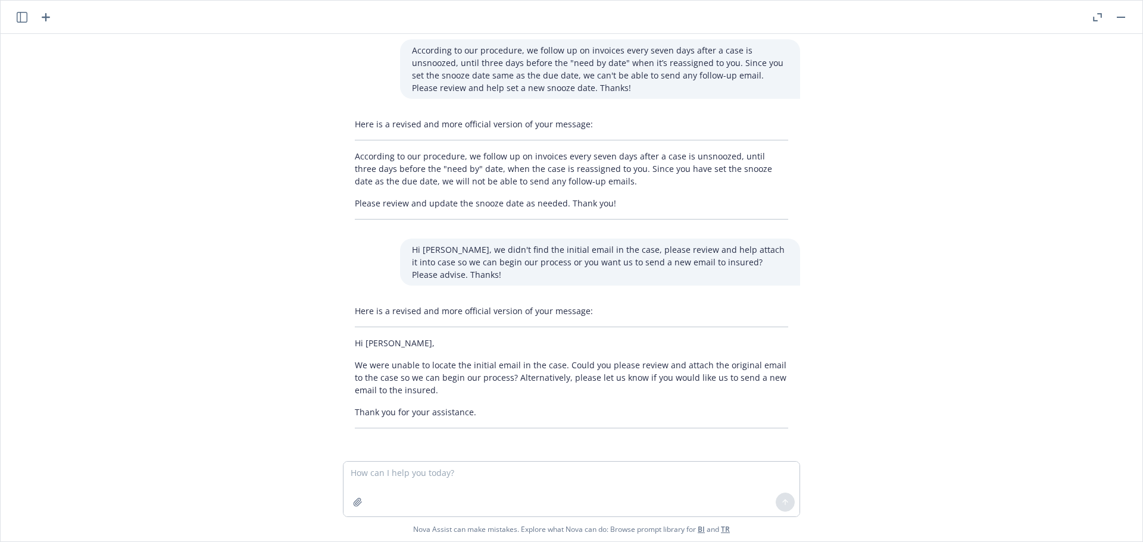
scroll to position [1292, 0]
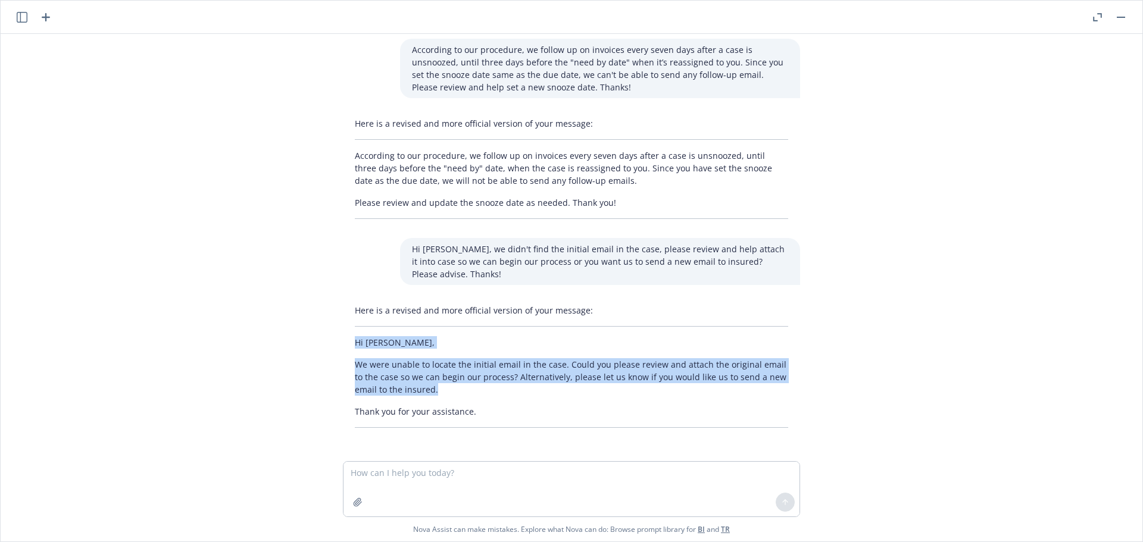
drag, startPoint x: 459, startPoint y: 395, endPoint x: 336, endPoint y: 344, distance: 133.2
click at [343, 344] on div "Here is a revised and more official version of your message: Hi Nicholas, We we…" at bounding box center [571, 366] width 457 height 133
copy div "Hi Nicholas, We were unable to locate the initial email in the case. Could you …"
